Goal: Task Accomplishment & Management: Use online tool/utility

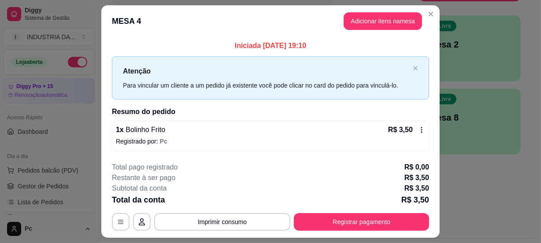
scroll to position [40, 0]
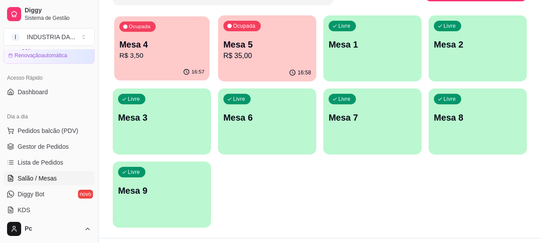
click at [185, 32] on div "Ocupada Mesa 4 R$ 3,50" at bounding box center [161, 40] width 95 height 48
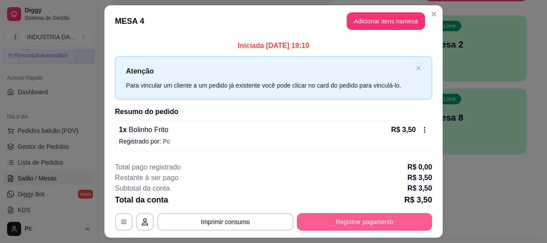
click at [329, 225] on button "Registrar pagamento" at bounding box center [364, 222] width 135 height 18
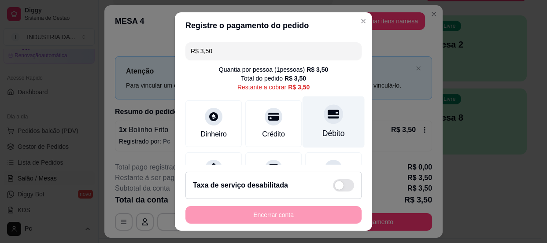
click at [309, 123] on div "Débito" at bounding box center [334, 122] width 62 height 52
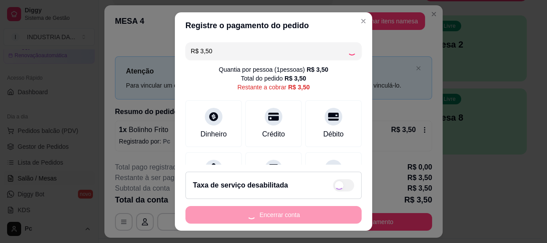
type input "R$ 0,00"
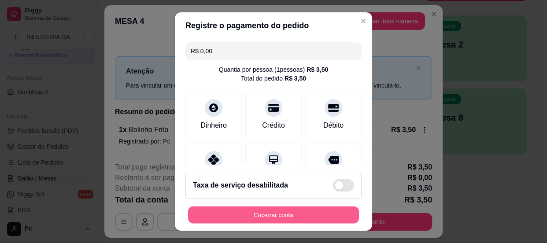
click at [282, 217] on button "Encerrar conta" at bounding box center [273, 215] width 171 height 17
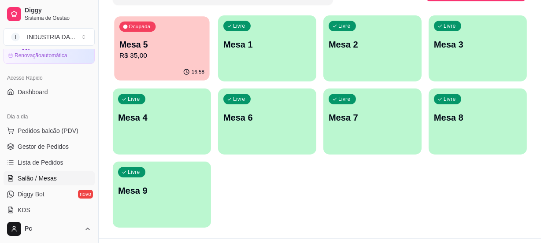
click at [175, 66] on div "16:58" at bounding box center [161, 72] width 95 height 17
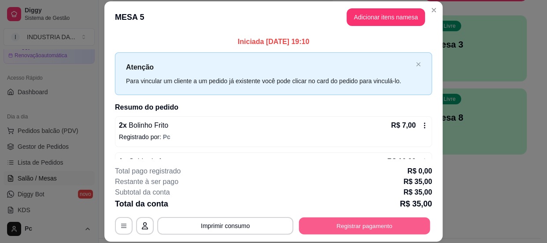
click at [380, 219] on button "Registrar pagamento" at bounding box center [364, 226] width 131 height 17
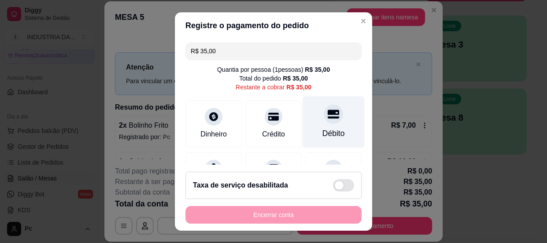
click at [324, 123] on div at bounding box center [333, 113] width 19 height 19
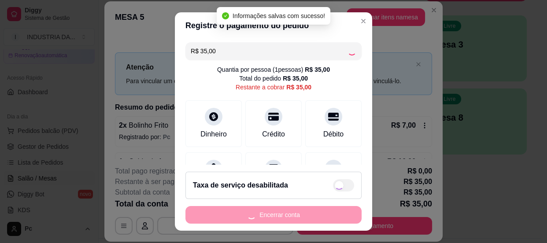
type input "R$ 0,00"
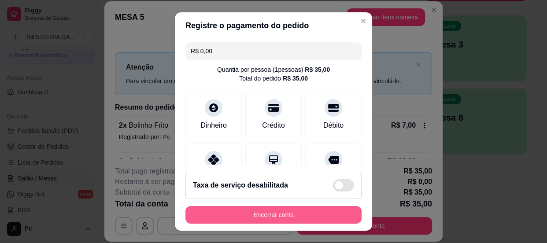
click at [303, 218] on button "Encerrar conta" at bounding box center [273, 215] width 176 height 18
